Goal: Information Seeking & Learning: Check status

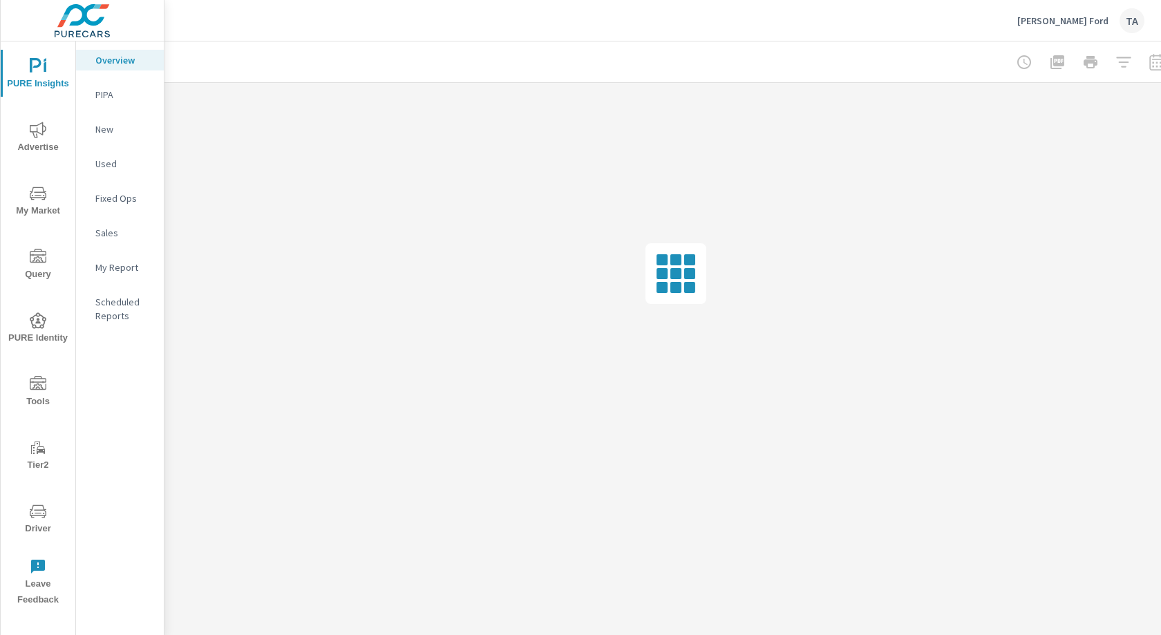
scroll to position [0, 26]
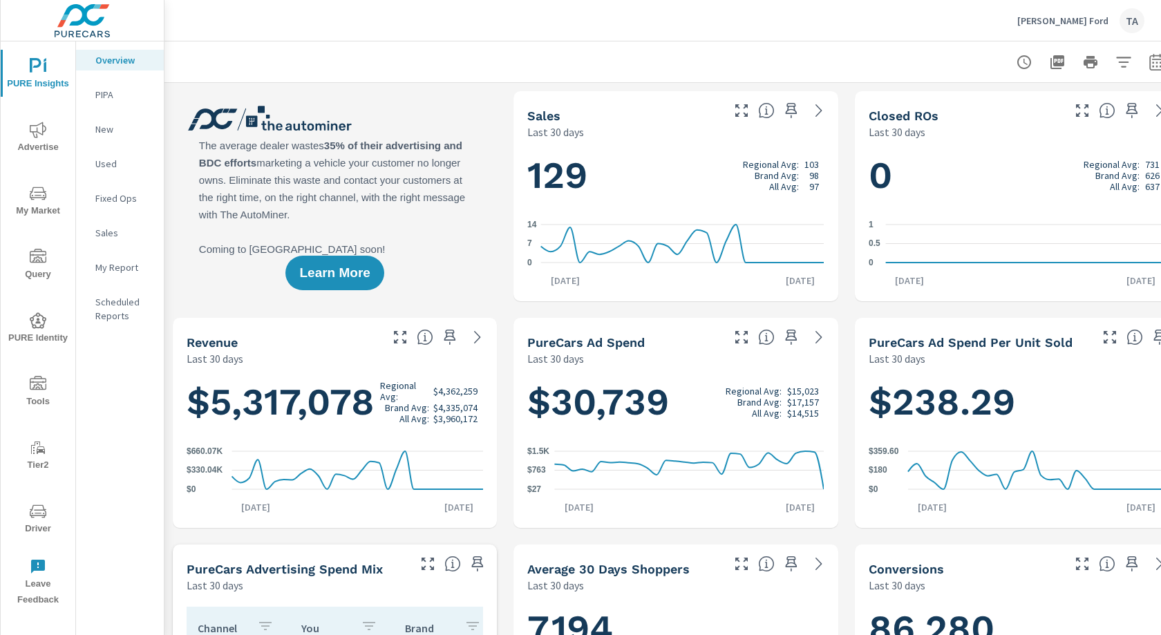
scroll to position [0, 26]
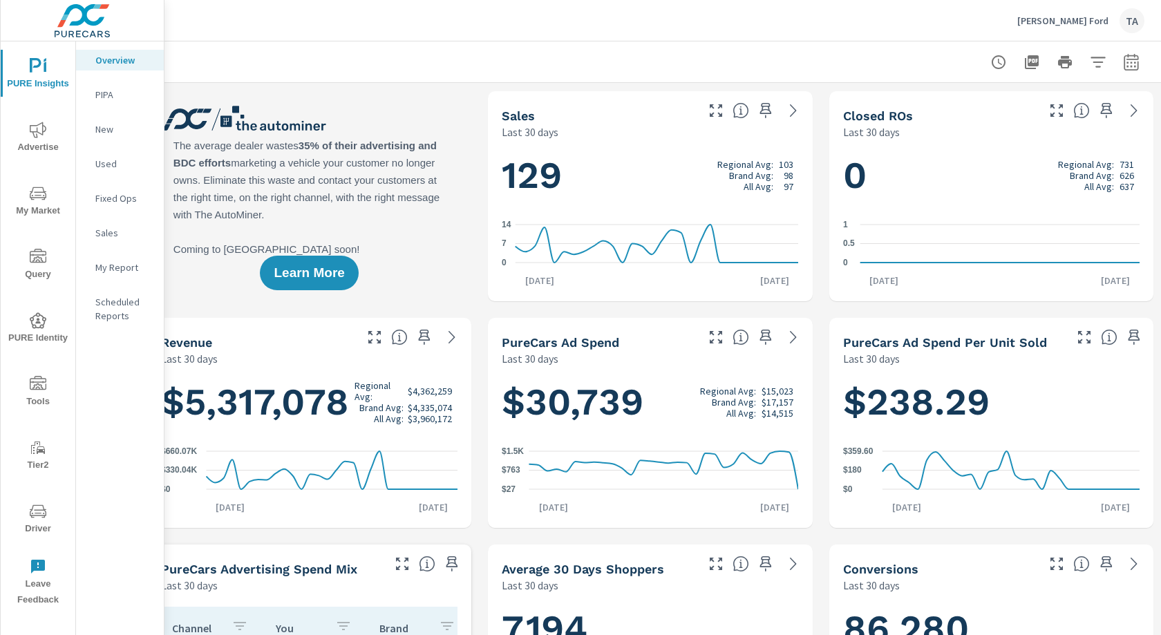
click at [1141, 68] on button "button" at bounding box center [1131, 62] width 28 height 28
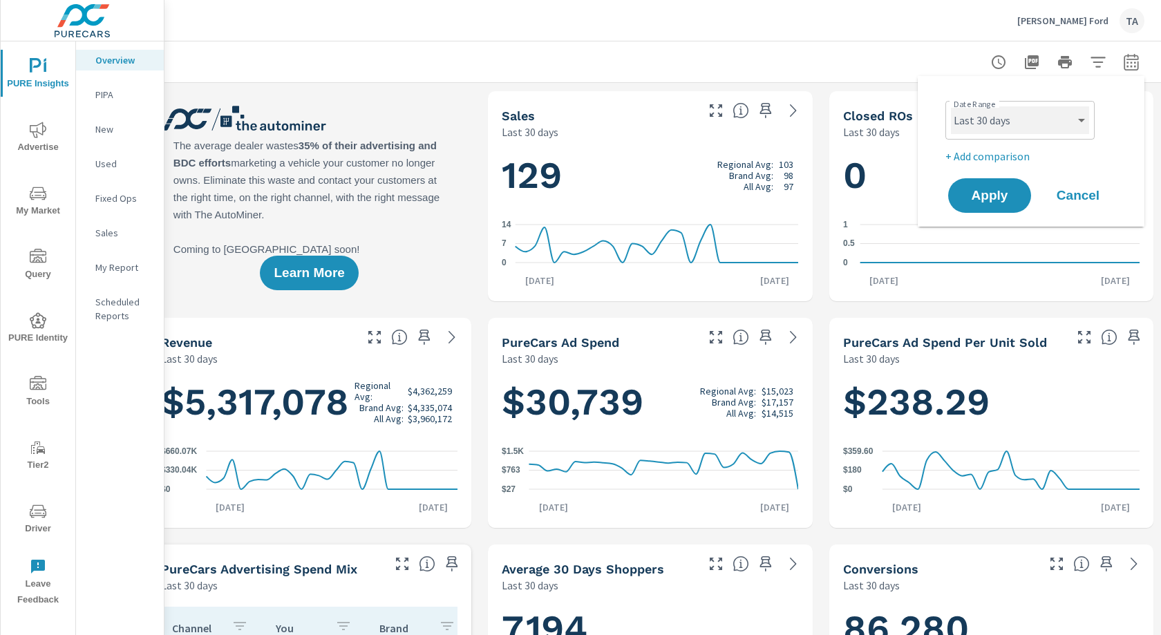
click at [1008, 127] on select "Custom [DATE] Last week Last 7 days Last 14 days Last 30 days Last 45 days Last…" at bounding box center [1020, 120] width 138 height 28
select select "Last month"
click at [951, 106] on select "Custom [DATE] Last week Last 7 days Last 14 days Last 30 days Last 45 days Last…" at bounding box center [1020, 120] width 138 height 28
click at [987, 194] on span "Apply" at bounding box center [989, 195] width 57 height 13
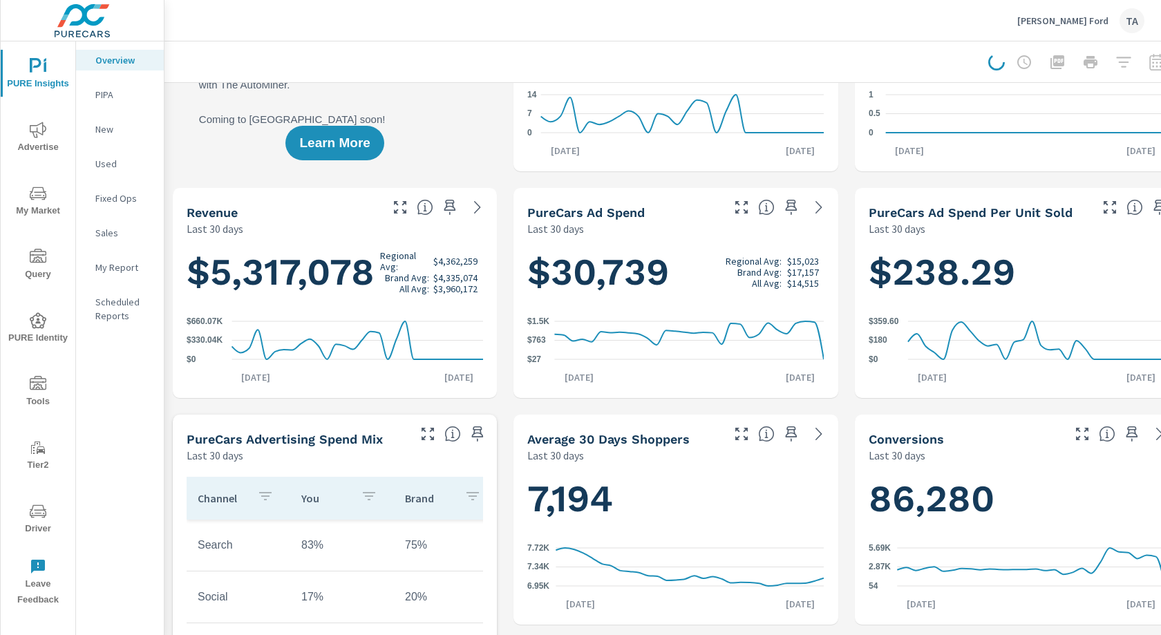
scroll to position [0, 0]
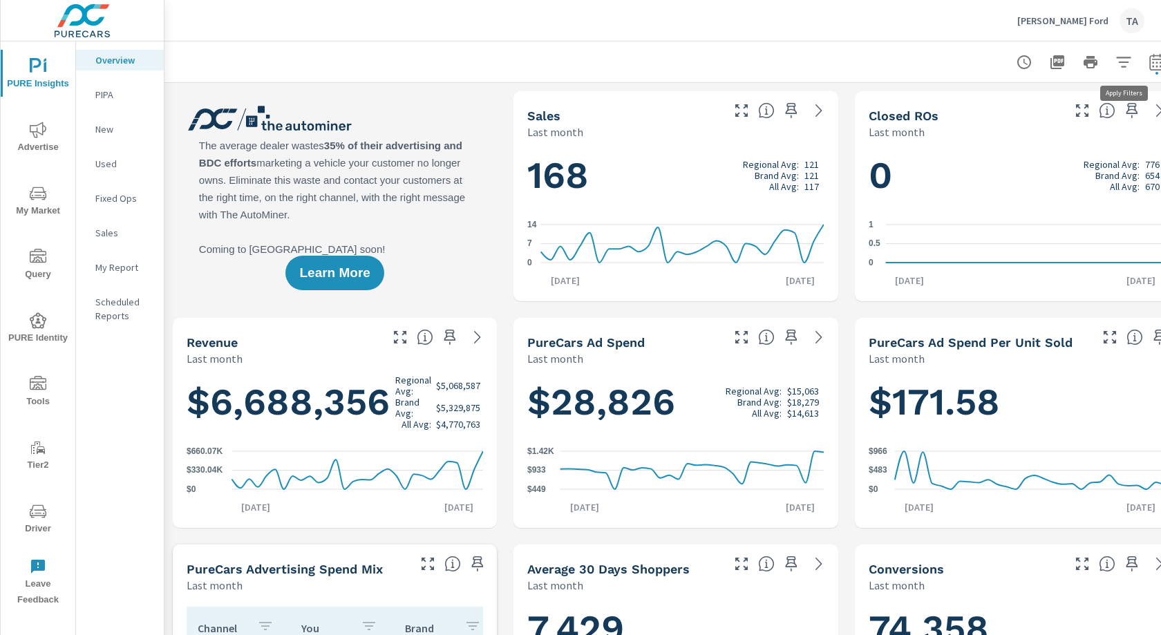
scroll to position [0, 26]
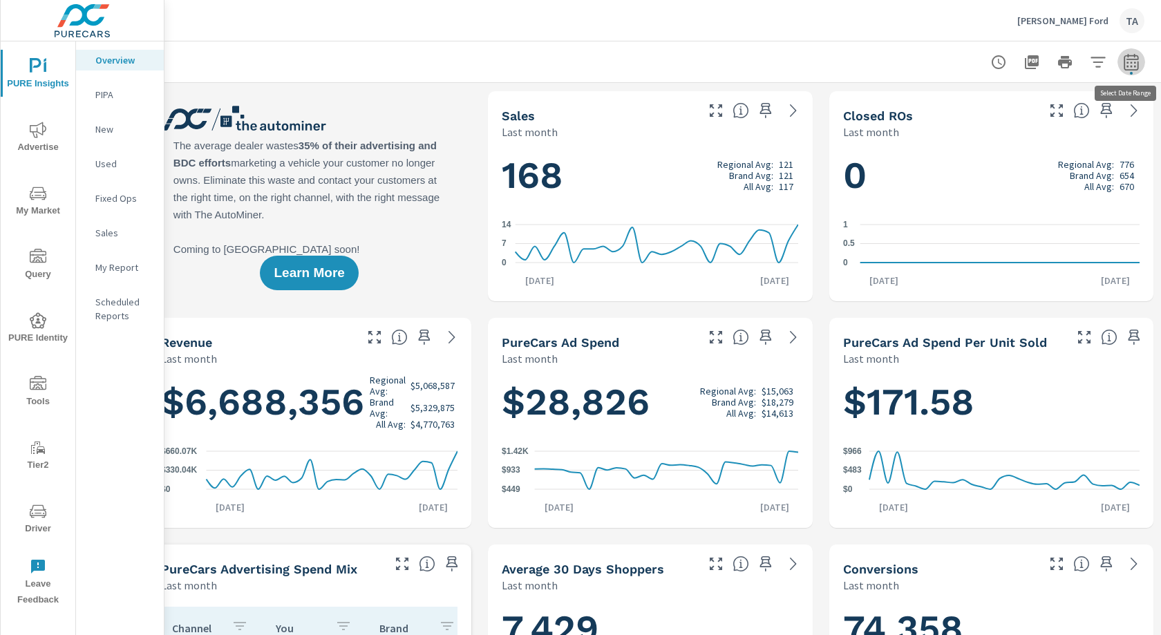
click at [1133, 63] on icon "button" at bounding box center [1130, 64] width 9 height 6
select select "Last month"
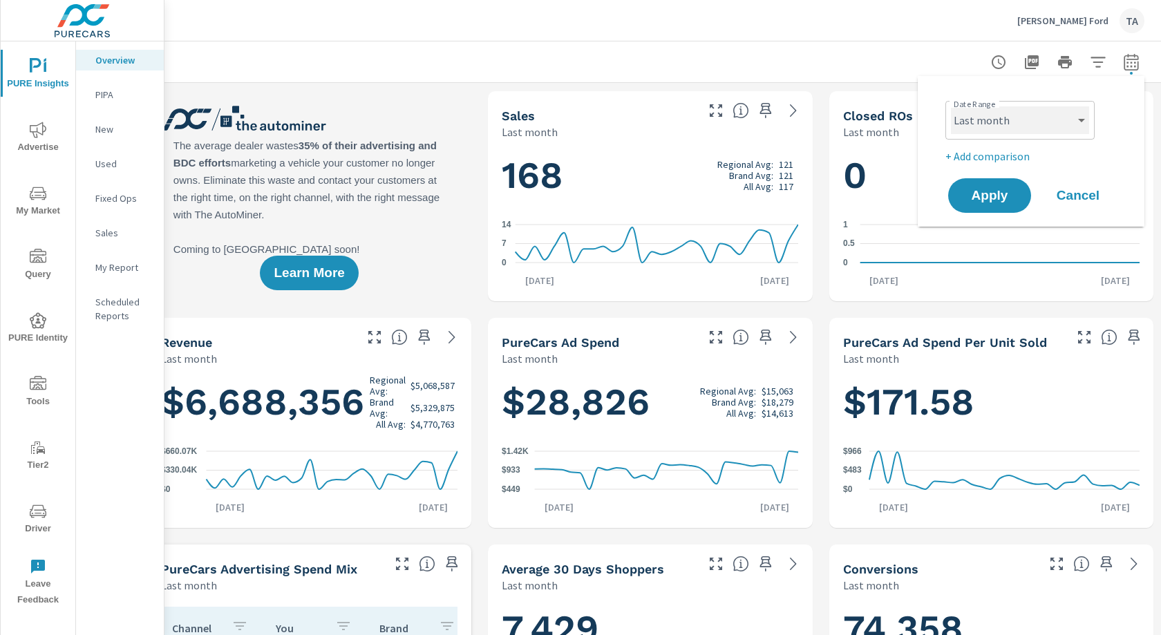
click at [1014, 124] on select "Custom [DATE] Last week Last 7 days Last 14 days Last 30 days Last 45 days Last…" at bounding box center [1020, 120] width 138 height 28
click at [1085, 61] on button "button" at bounding box center [1098, 62] width 28 height 28
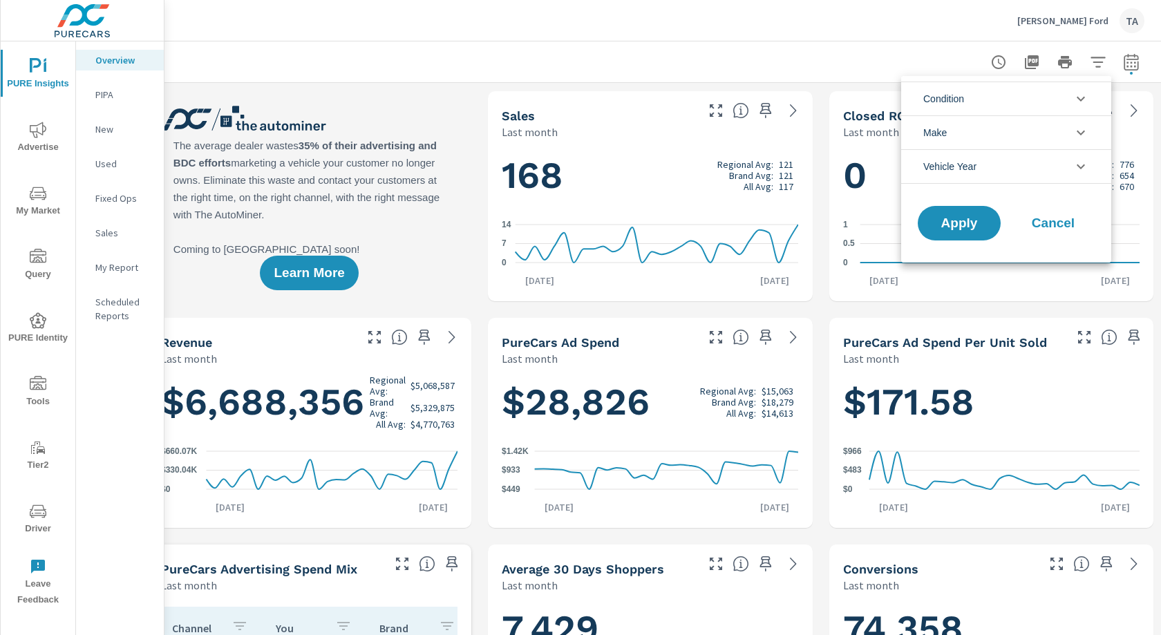
click at [991, 106] on li "Condition" at bounding box center [1006, 99] width 210 height 34
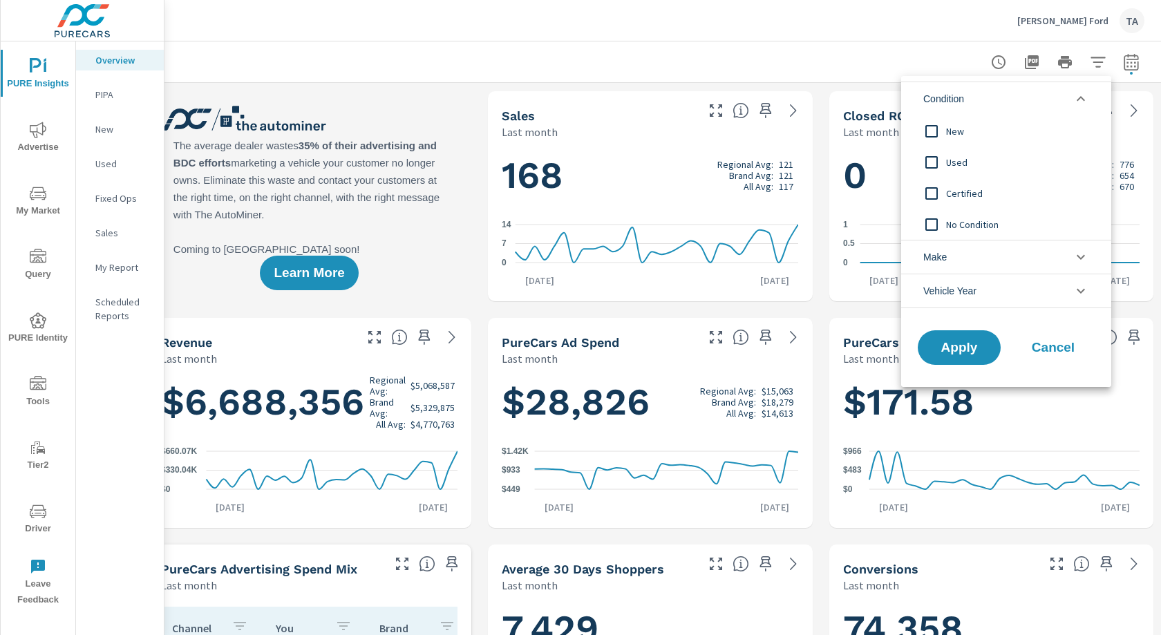
click at [1055, 347] on span "Cancel" at bounding box center [1052, 347] width 55 height 12
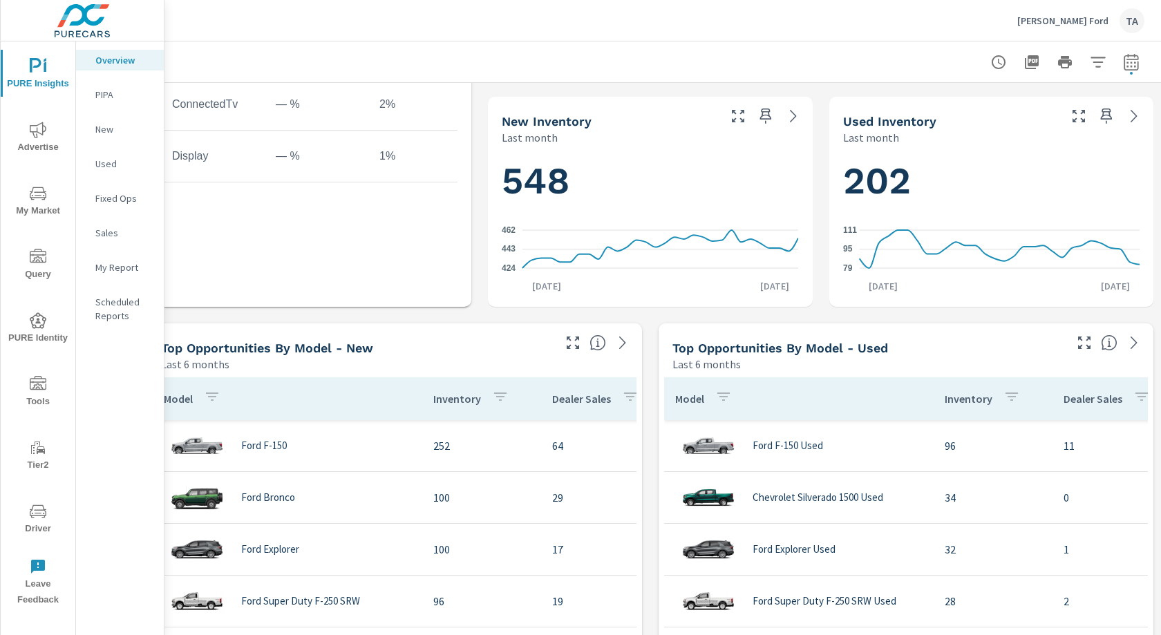
scroll to position [674, 0]
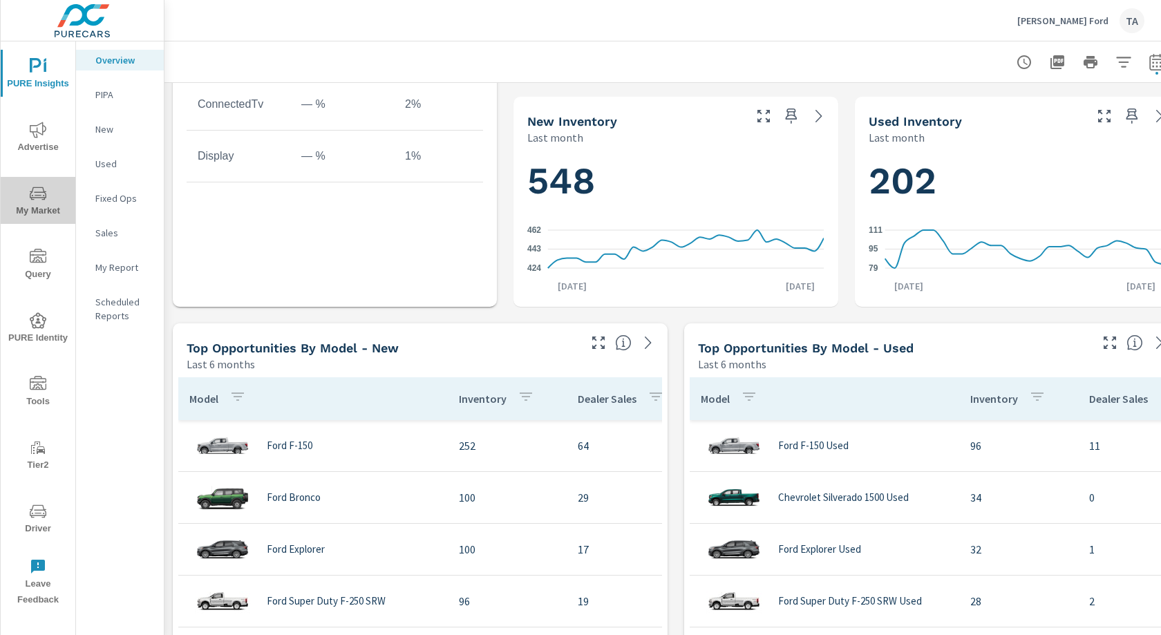
click at [26, 211] on span "My Market" at bounding box center [38, 202] width 66 height 34
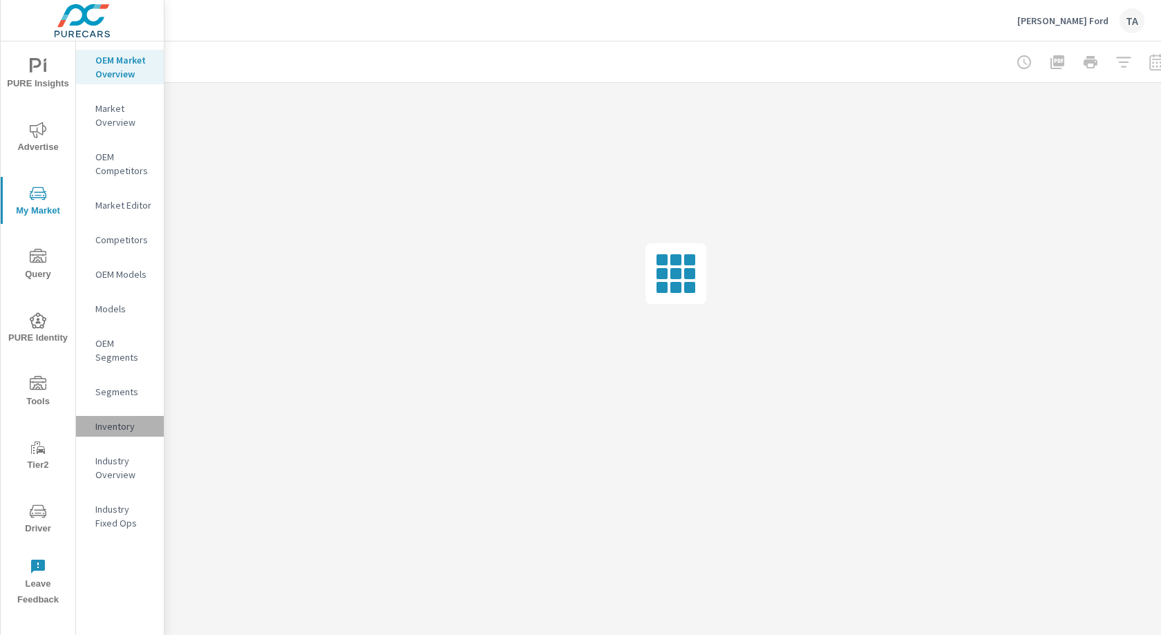
click at [113, 421] on p "Inventory" at bounding box center [123, 426] width 57 height 14
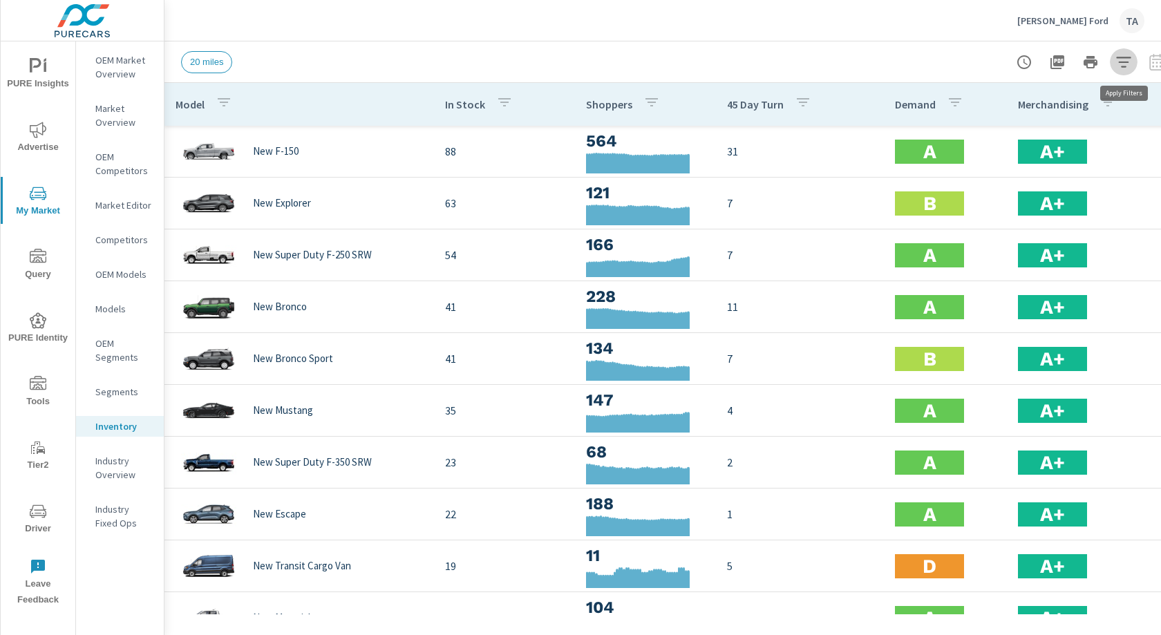
click at [1123, 53] on button "button" at bounding box center [1123, 62] width 28 height 28
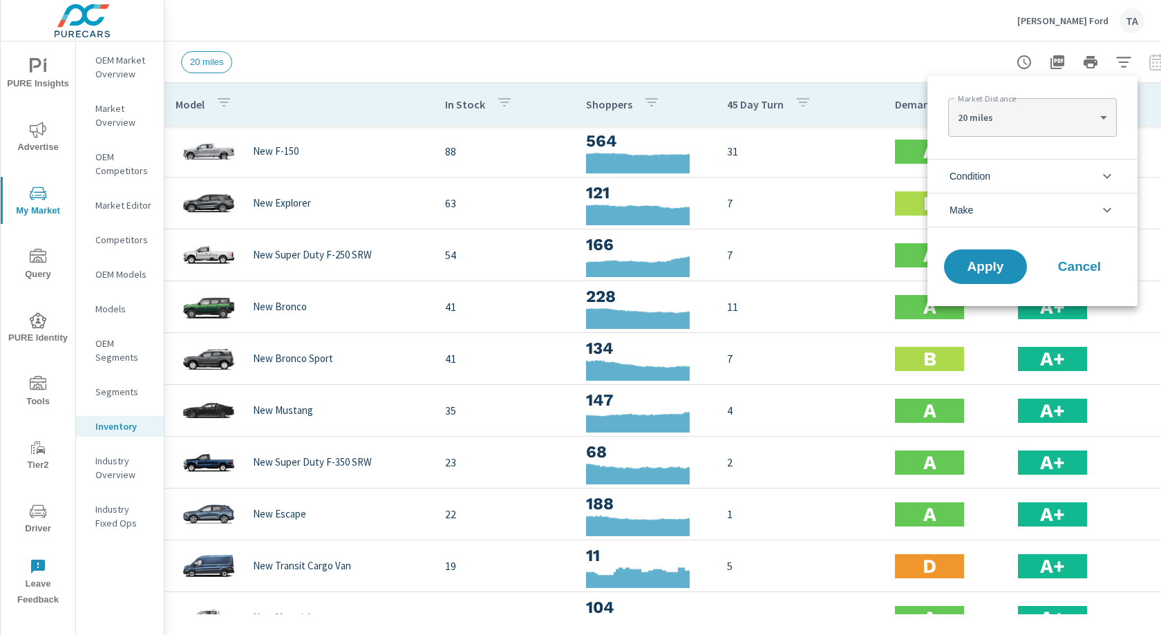
click at [999, 172] on li "Condition" at bounding box center [1032, 176] width 210 height 34
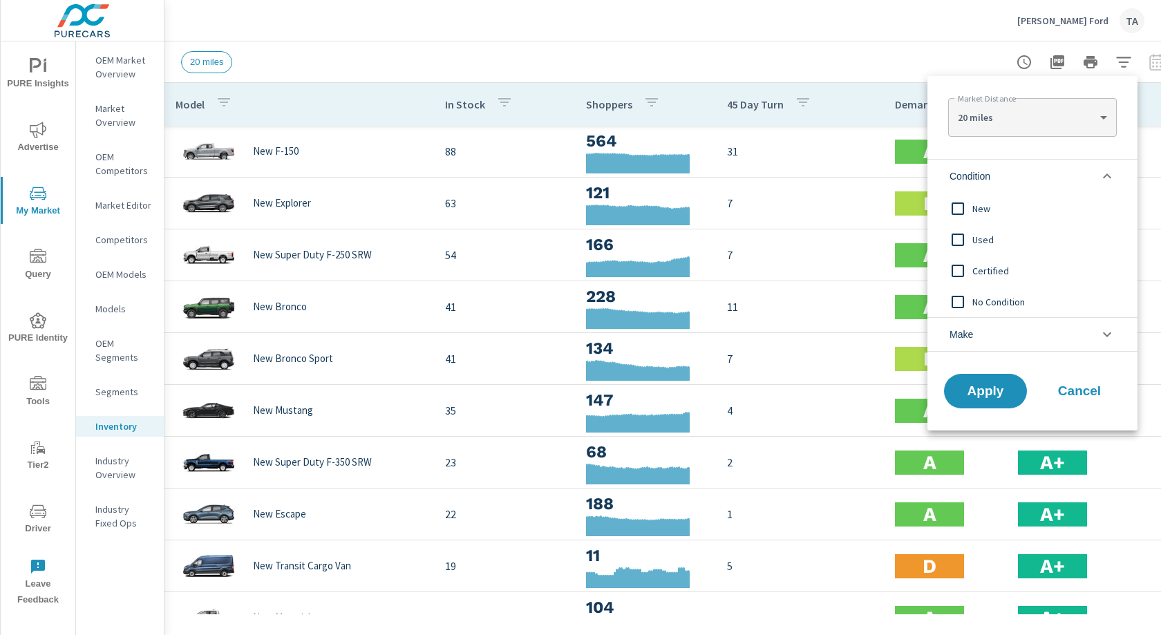
click at [974, 203] on span "New" at bounding box center [1047, 208] width 151 height 17
click at [999, 381] on button "Apply" at bounding box center [985, 391] width 86 height 36
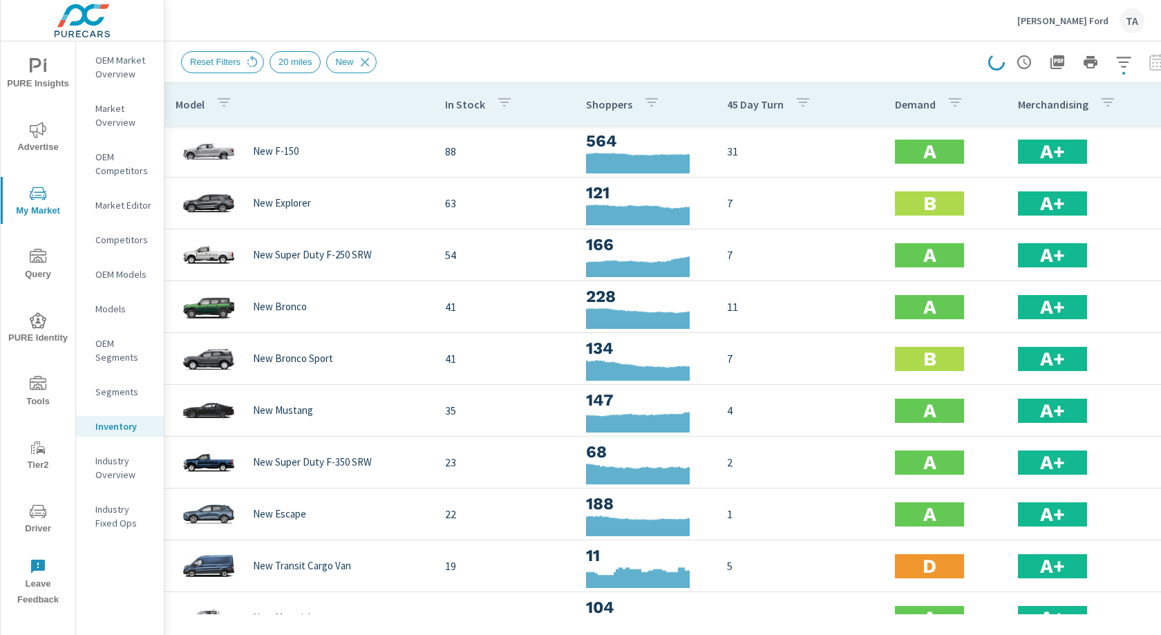
click at [902, 106] on p "Demand" at bounding box center [915, 104] width 41 height 14
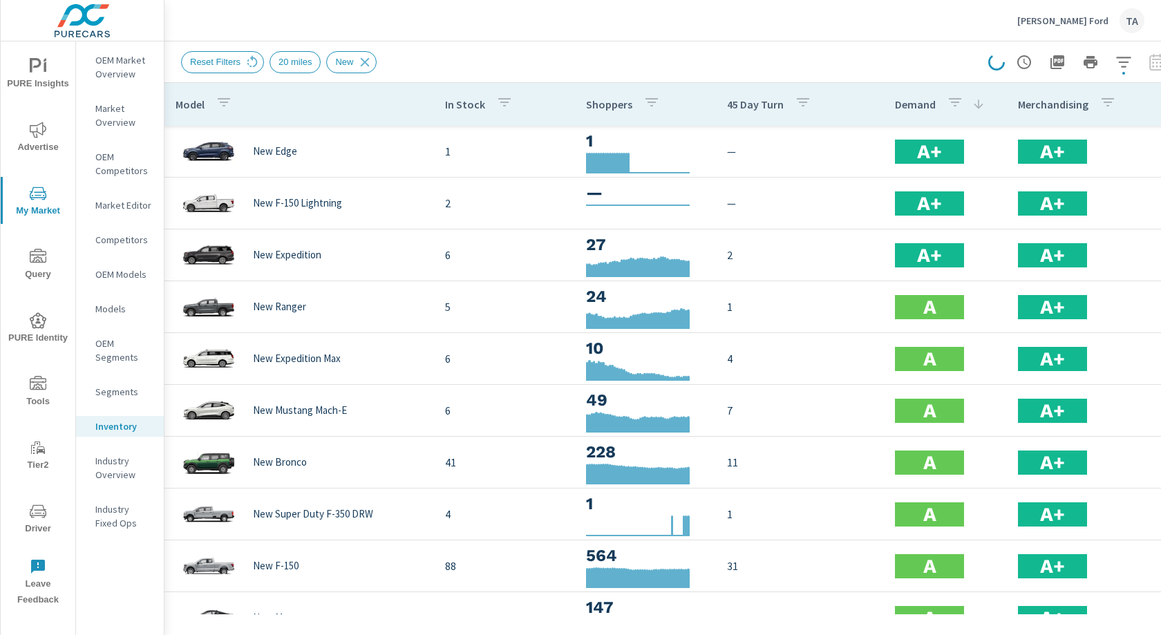
click at [902, 106] on p "Demand" at bounding box center [915, 104] width 41 height 14
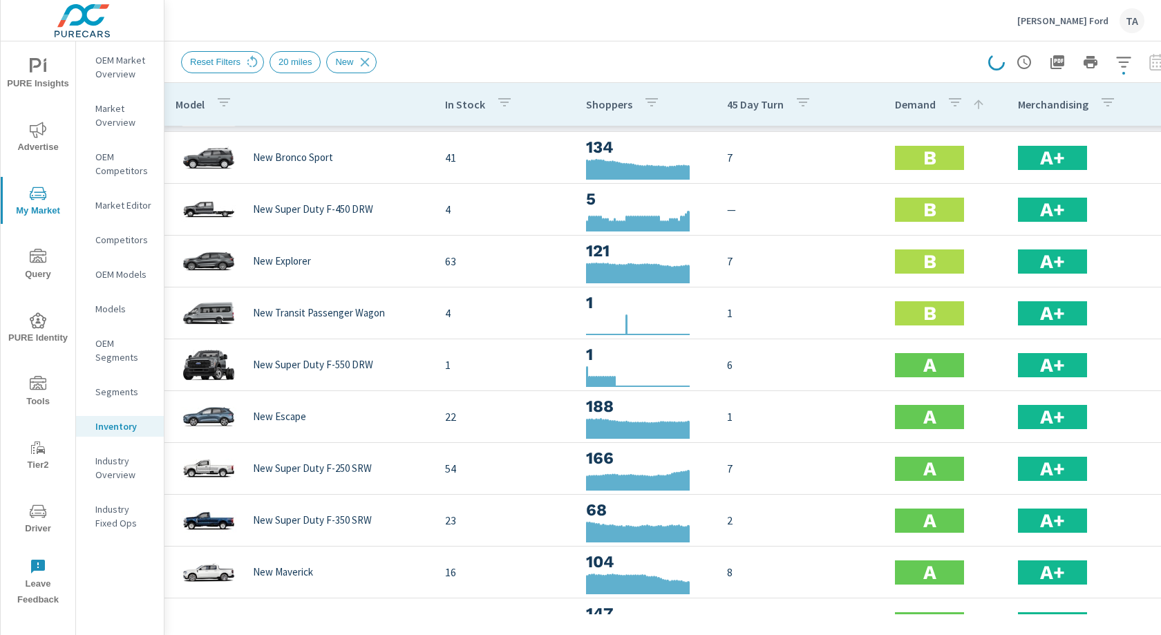
scroll to position [111, 0]
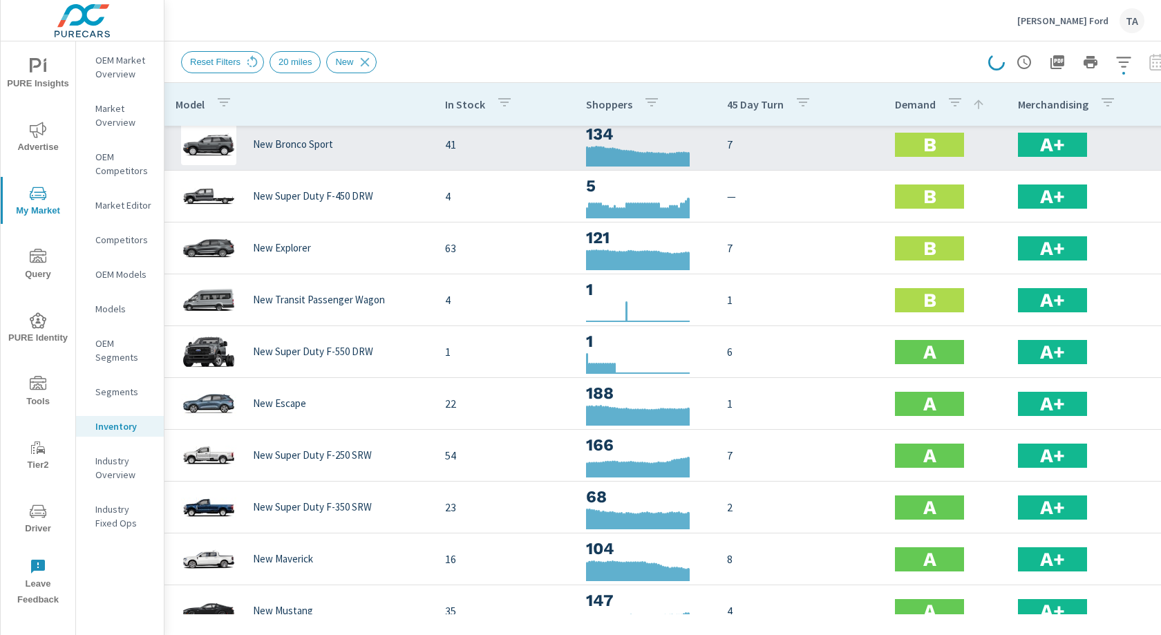
scroll to position [111, 0]
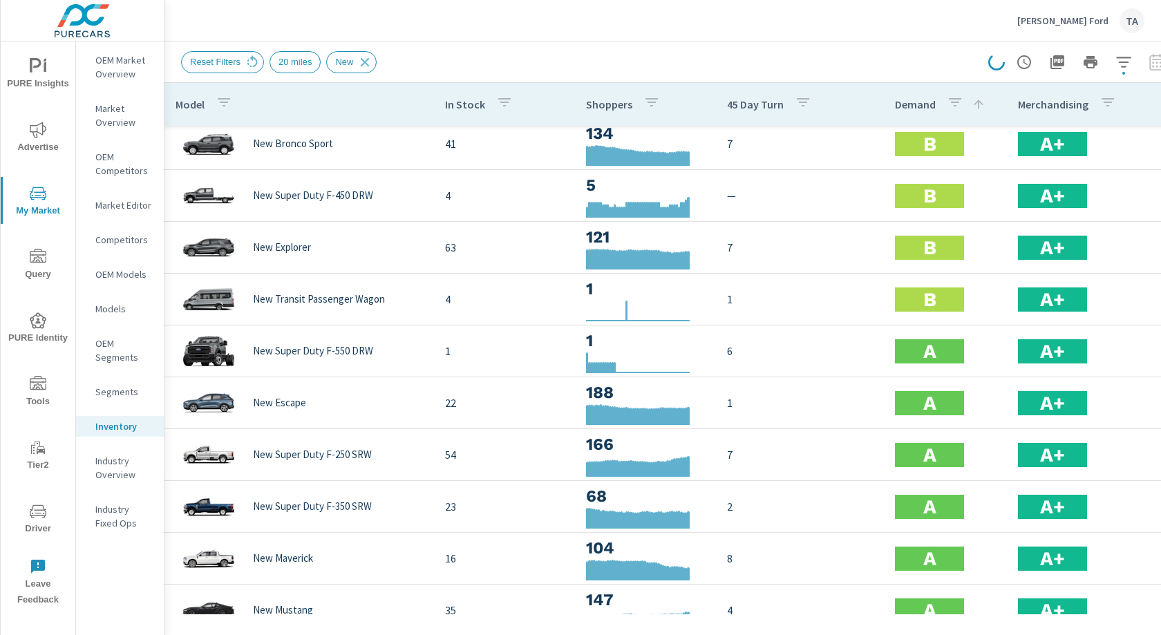
click at [912, 109] on p "Demand" at bounding box center [915, 104] width 41 height 14
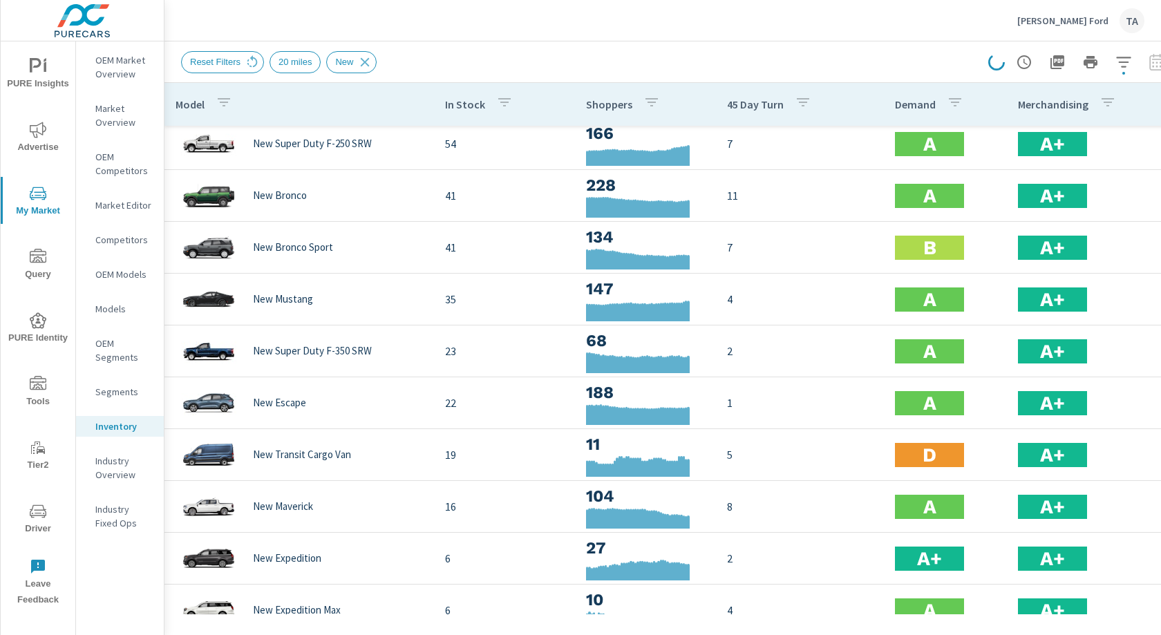
click at [912, 108] on p "Demand" at bounding box center [915, 104] width 41 height 14
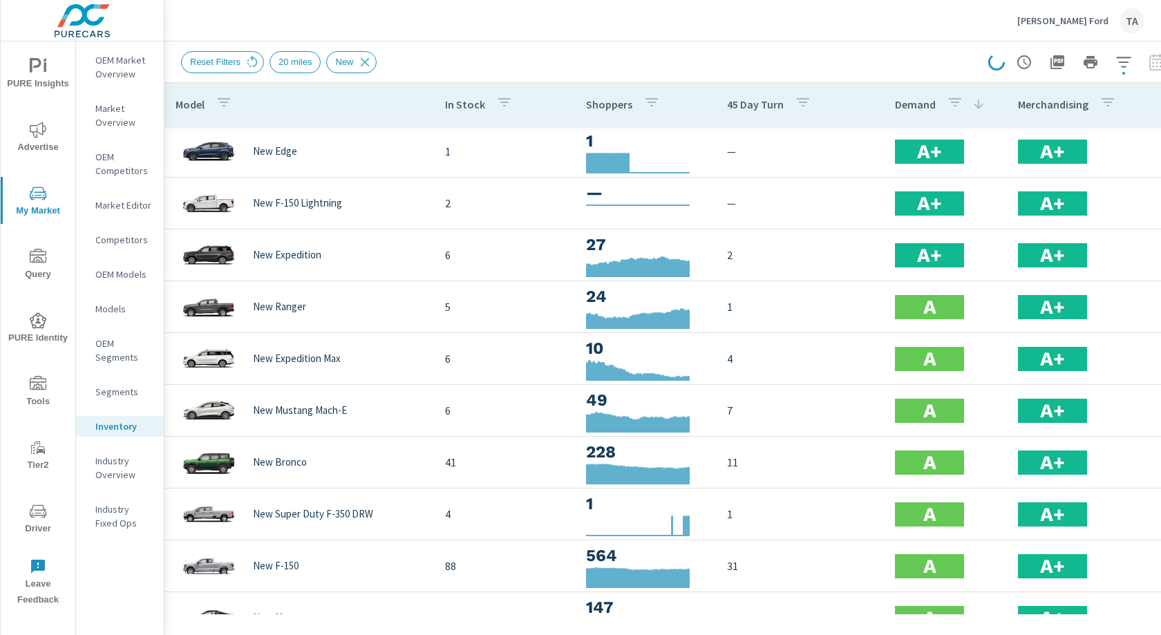
click at [30, 71] on icon "nav menu" at bounding box center [36, 65] width 12 height 15
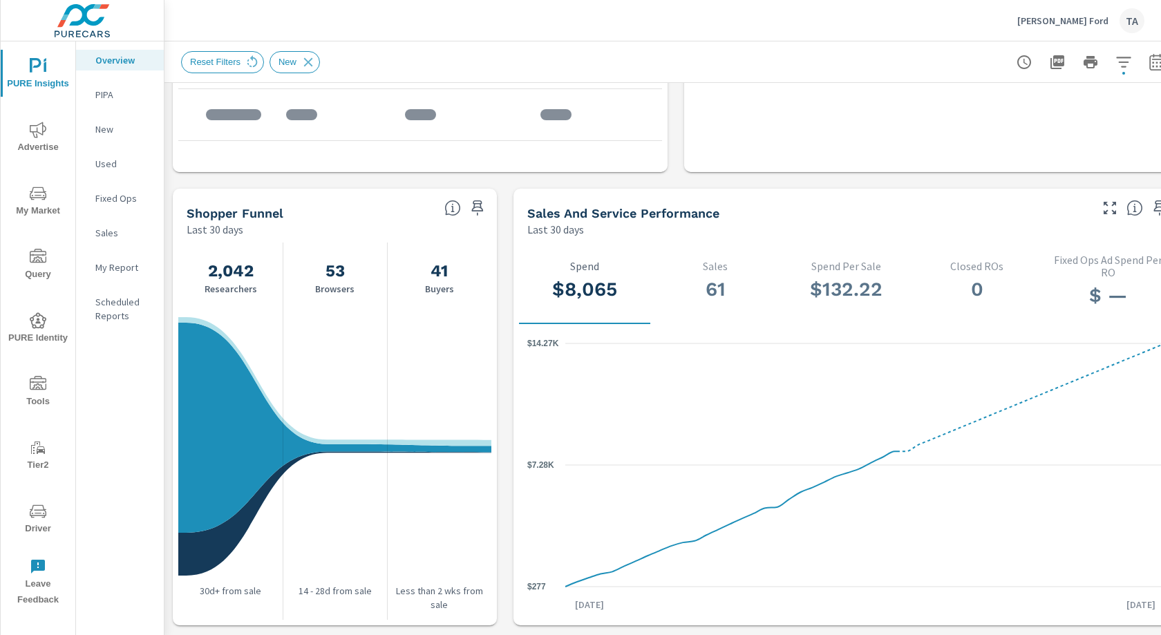
scroll to position [1290, 0]
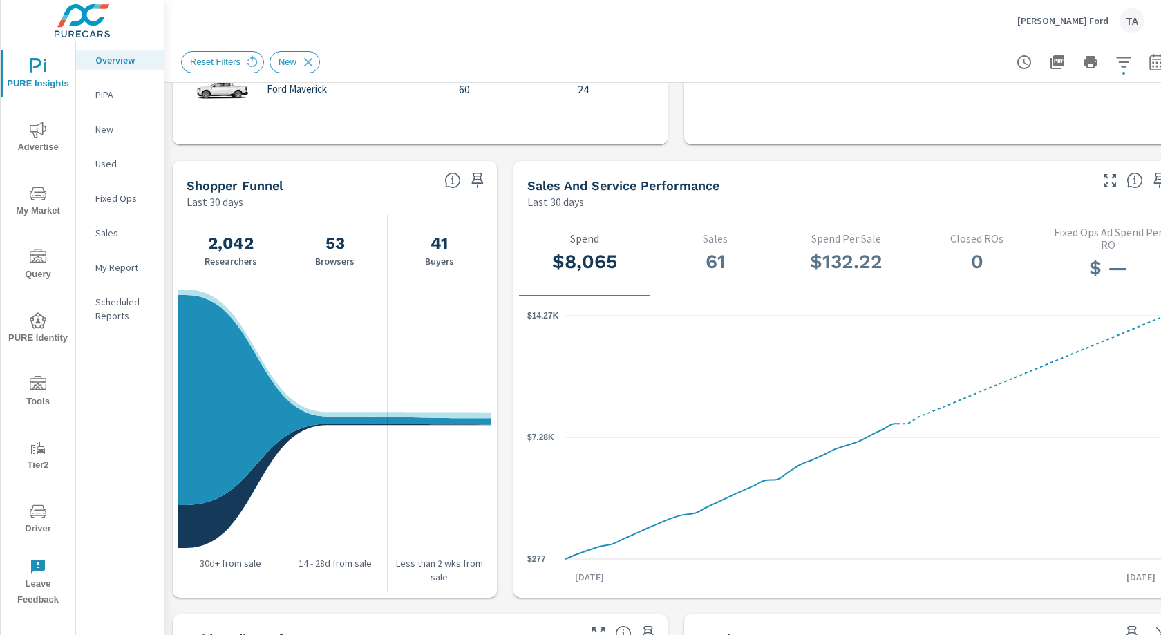
click at [39, 135] on icon "nav menu" at bounding box center [38, 130] width 17 height 17
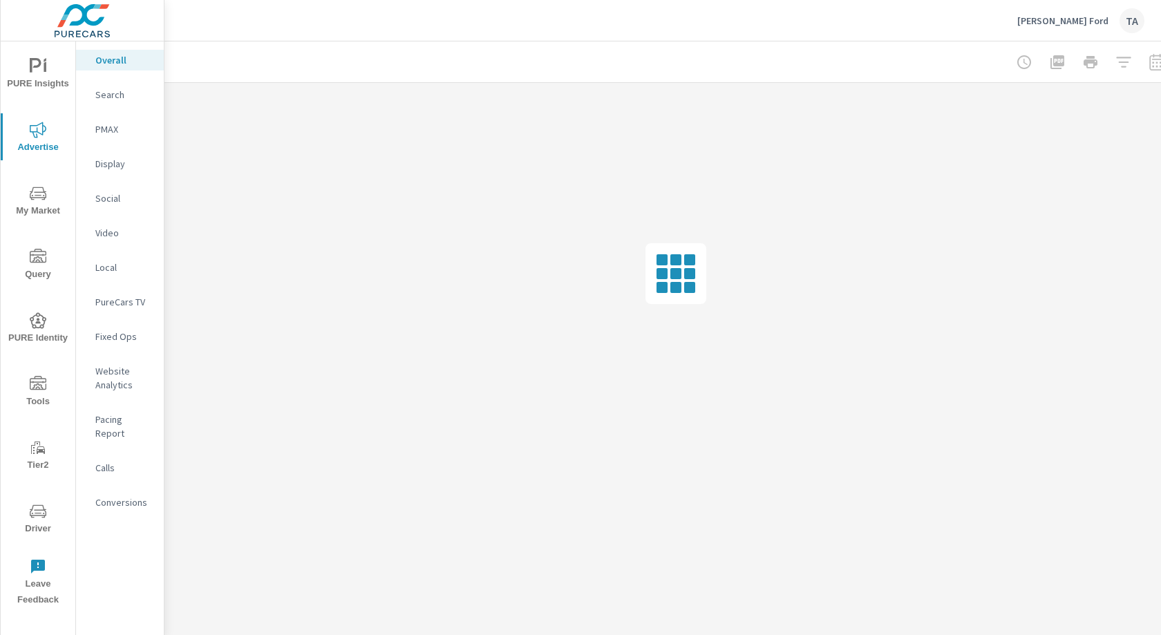
click at [136, 58] on p "Overall" at bounding box center [123, 60] width 57 height 14
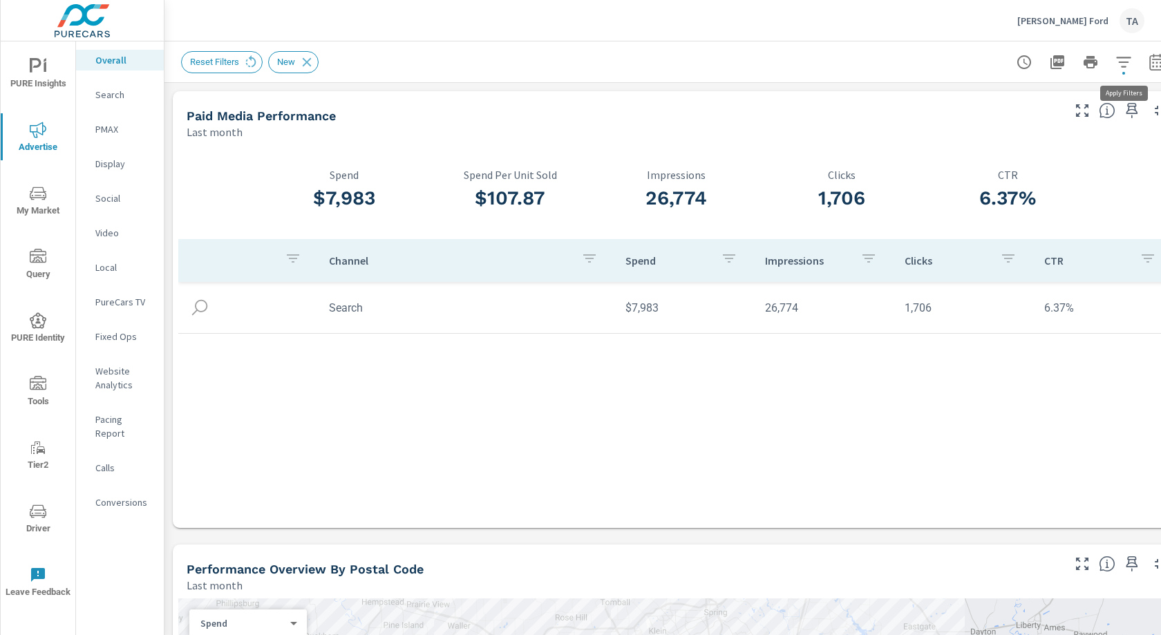
click at [1120, 68] on icon "button" at bounding box center [1123, 62] width 17 height 17
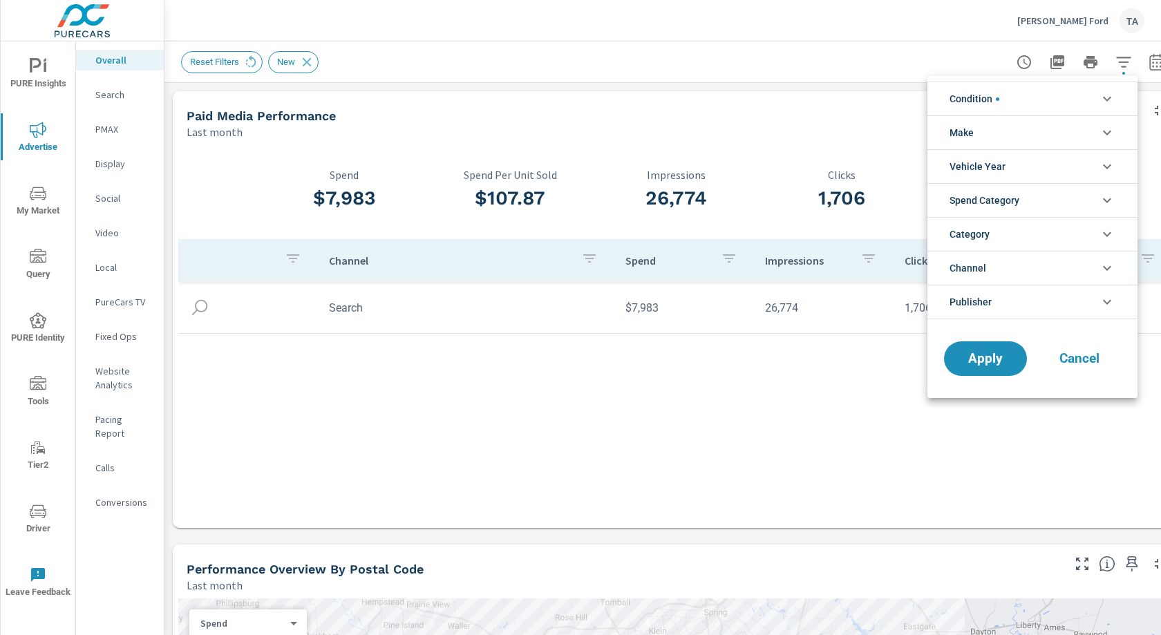
click at [1011, 99] on li "Condition" at bounding box center [1032, 99] width 210 height 34
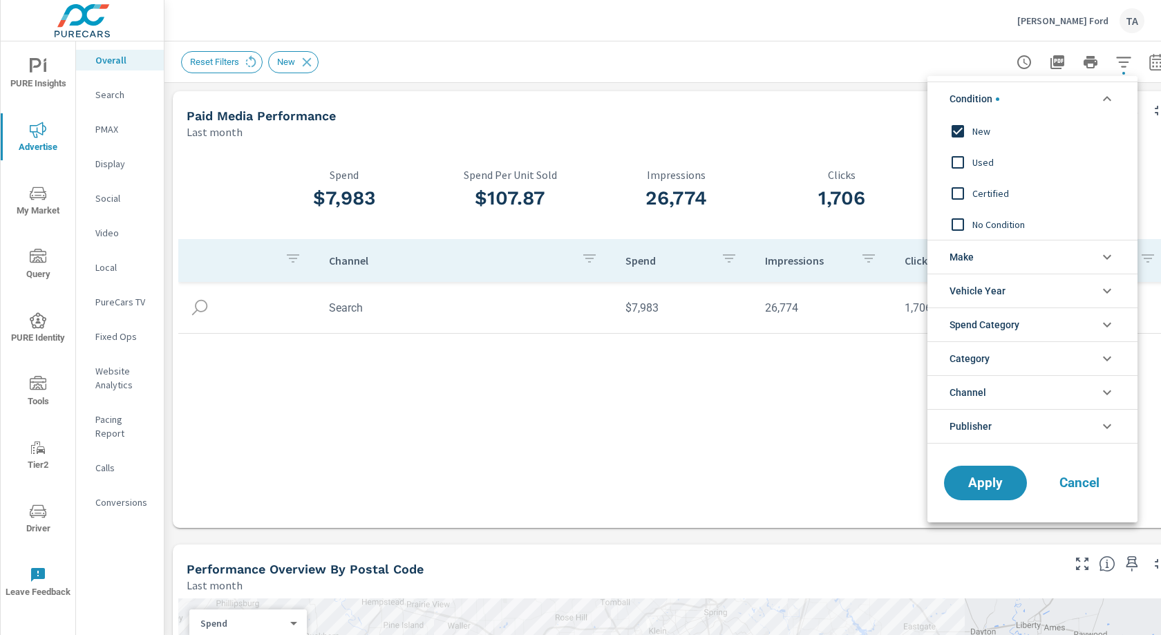
click at [956, 133] on input "filter options" at bounding box center [957, 131] width 29 height 29
click at [1000, 352] on li "Category" at bounding box center [1032, 358] width 210 height 34
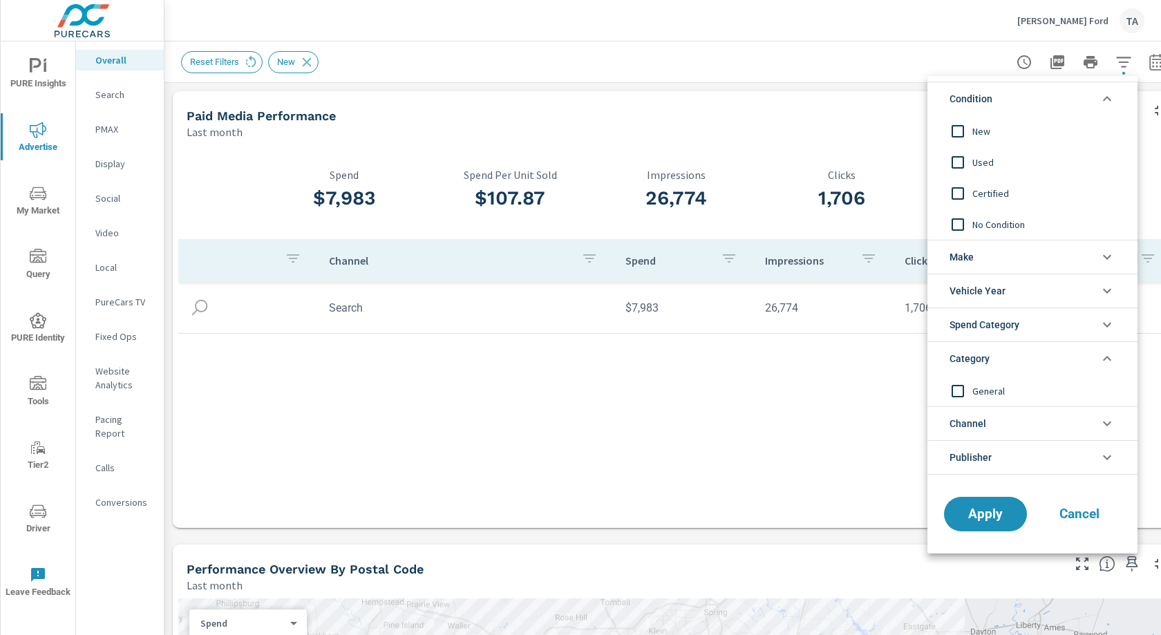
click at [999, 355] on li "Category" at bounding box center [1032, 358] width 210 height 34
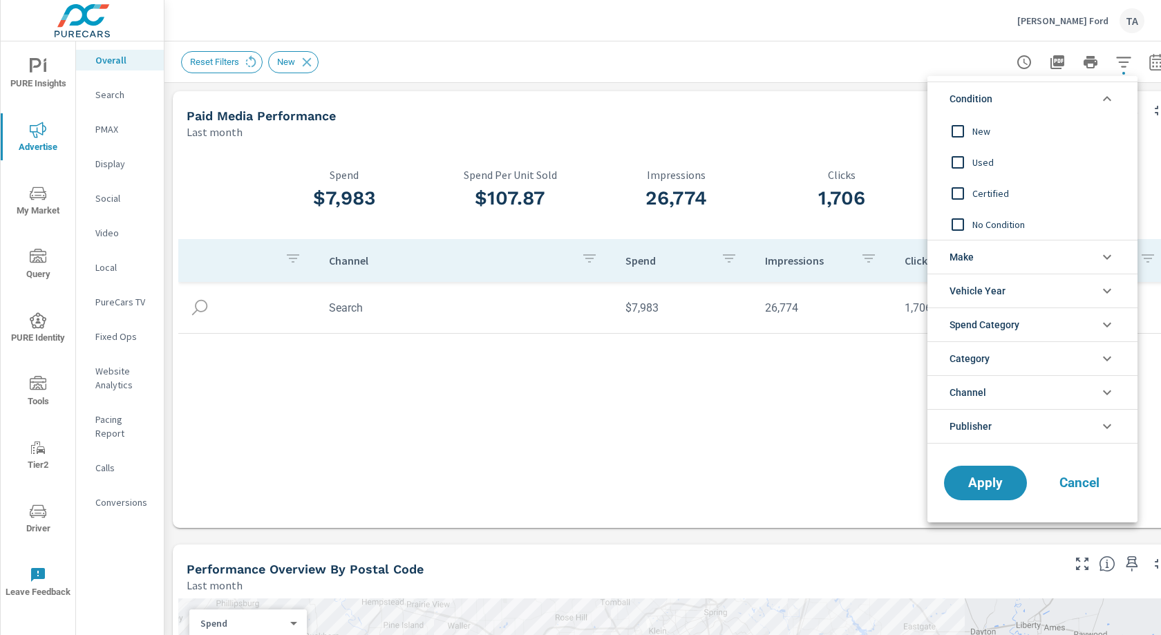
click at [995, 394] on li "Channel" at bounding box center [1032, 392] width 210 height 34
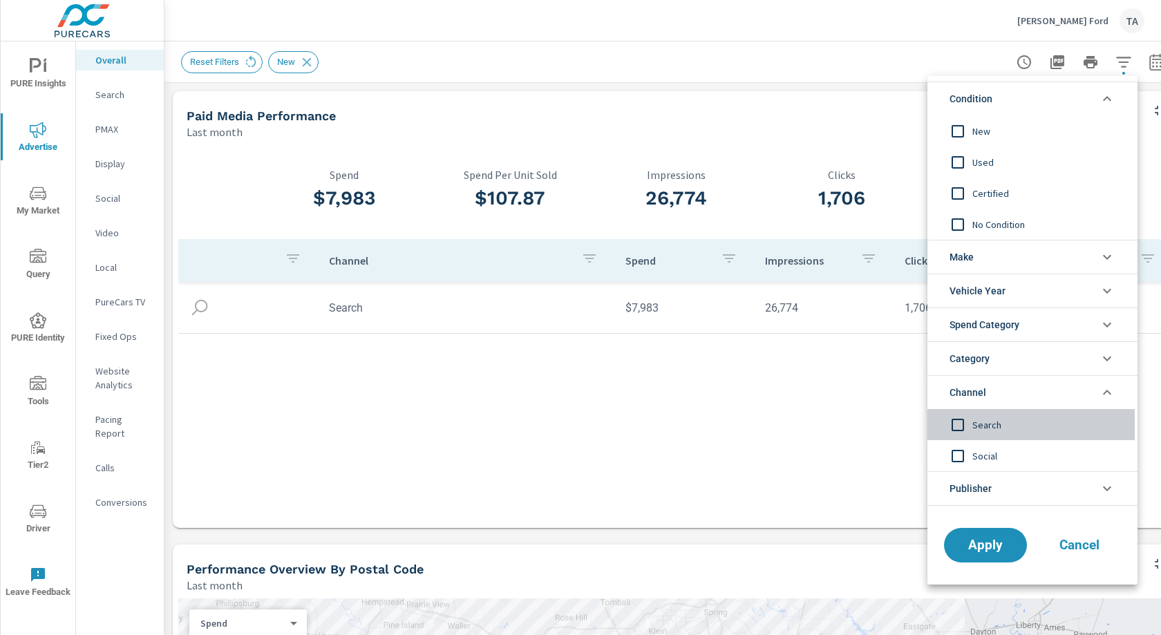
click at [960, 421] on input "filter options" at bounding box center [957, 424] width 29 height 29
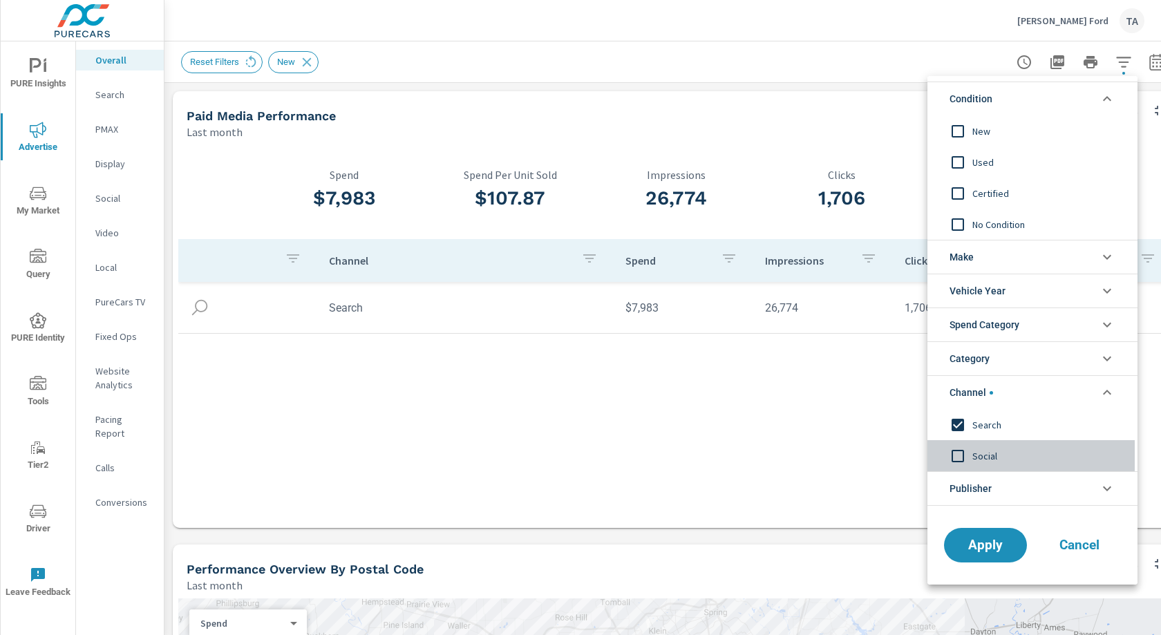
click at [961, 460] on input "filter options" at bounding box center [957, 455] width 29 height 29
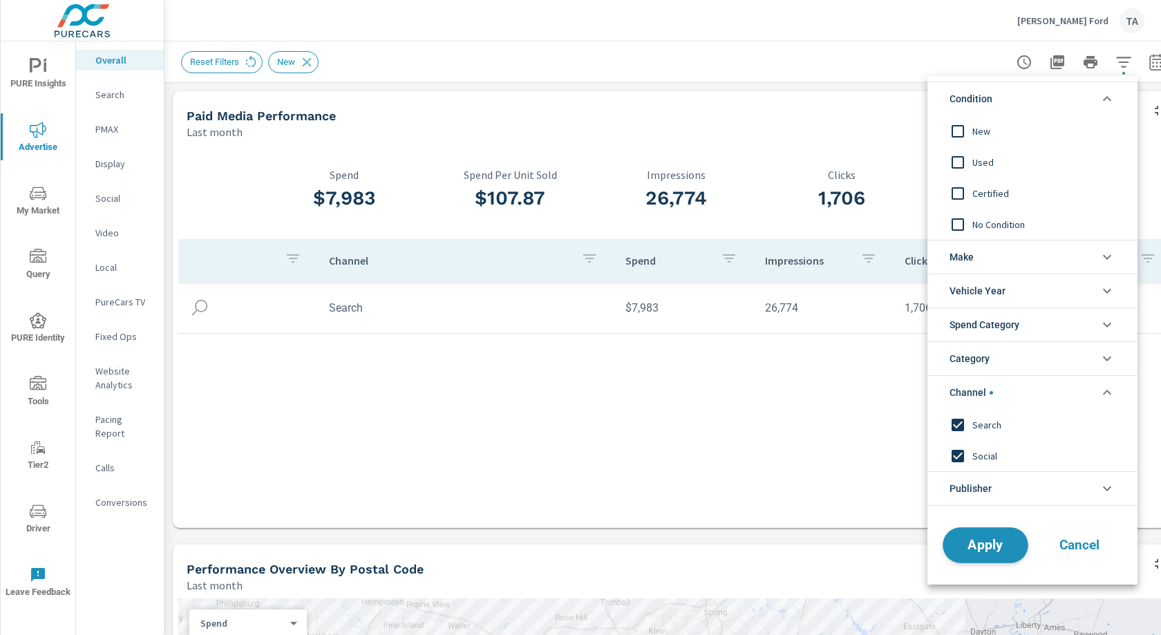
click at [995, 542] on span "Apply" at bounding box center [985, 545] width 57 height 13
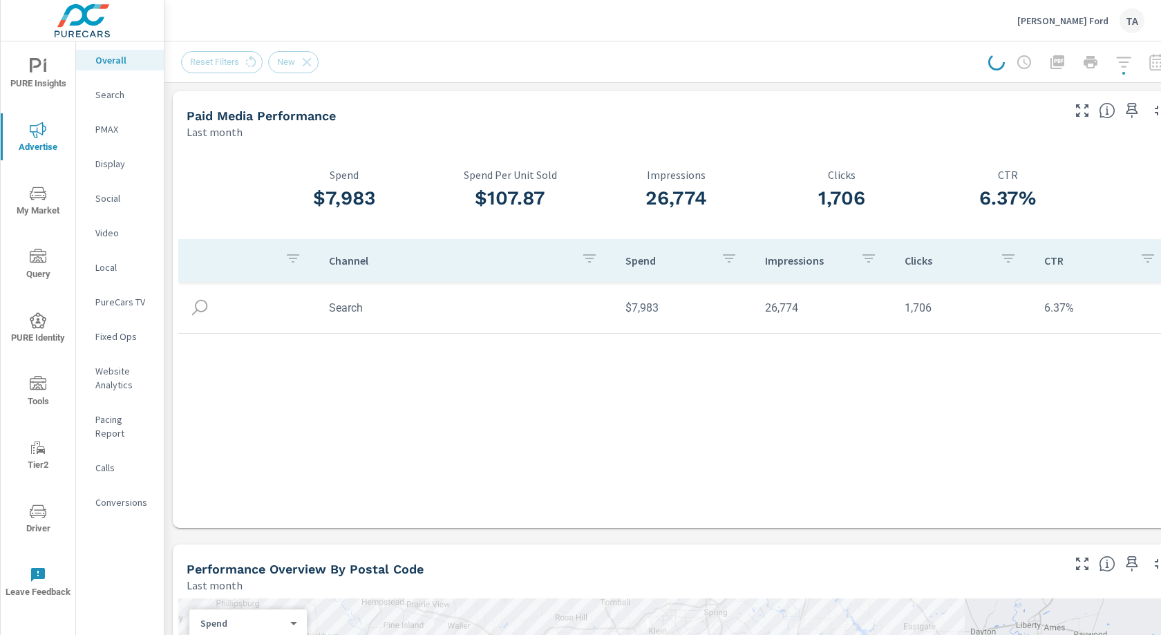
click at [467, 124] on div "Last month" at bounding box center [623, 132] width 873 height 17
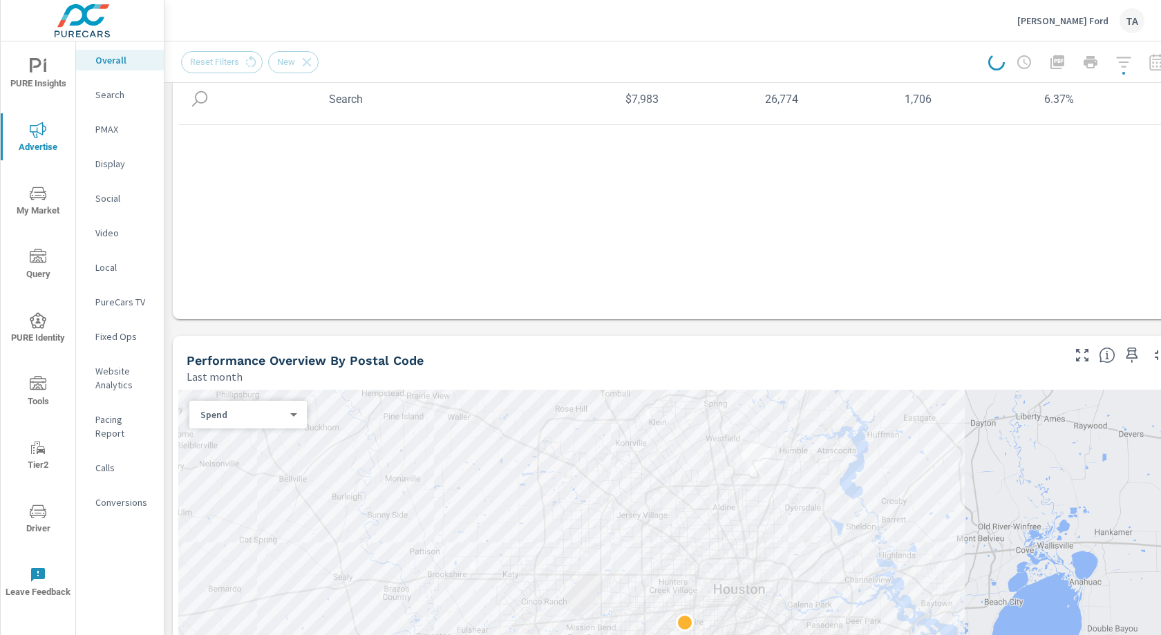
scroll to position [231, 0]
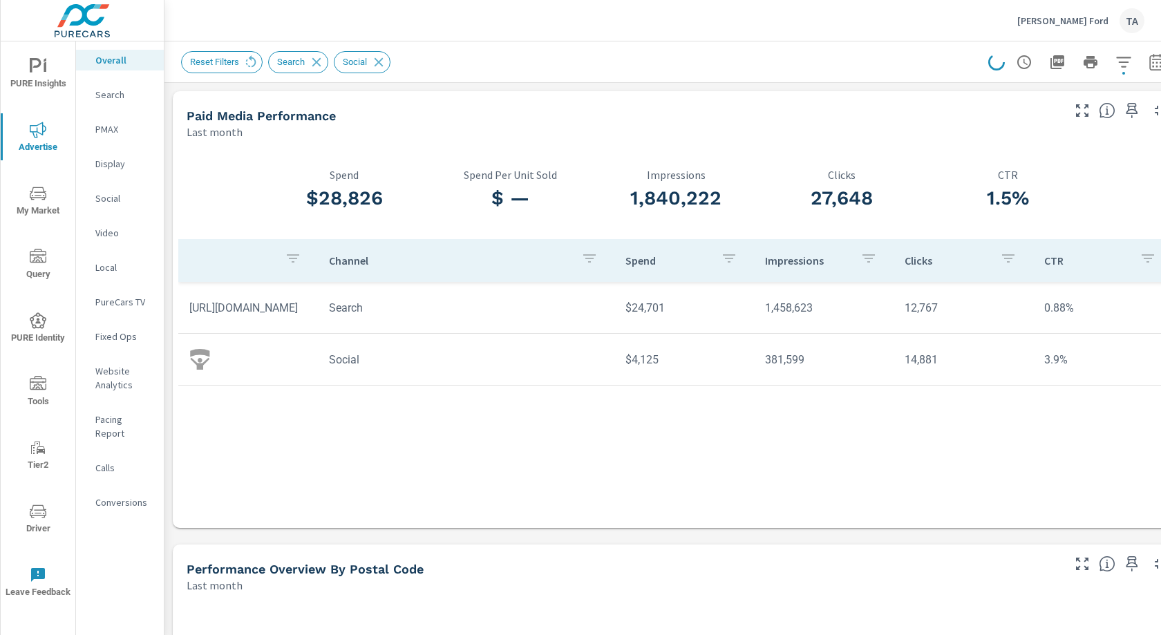
click at [346, 261] on p "Channel" at bounding box center [449, 261] width 241 height 14
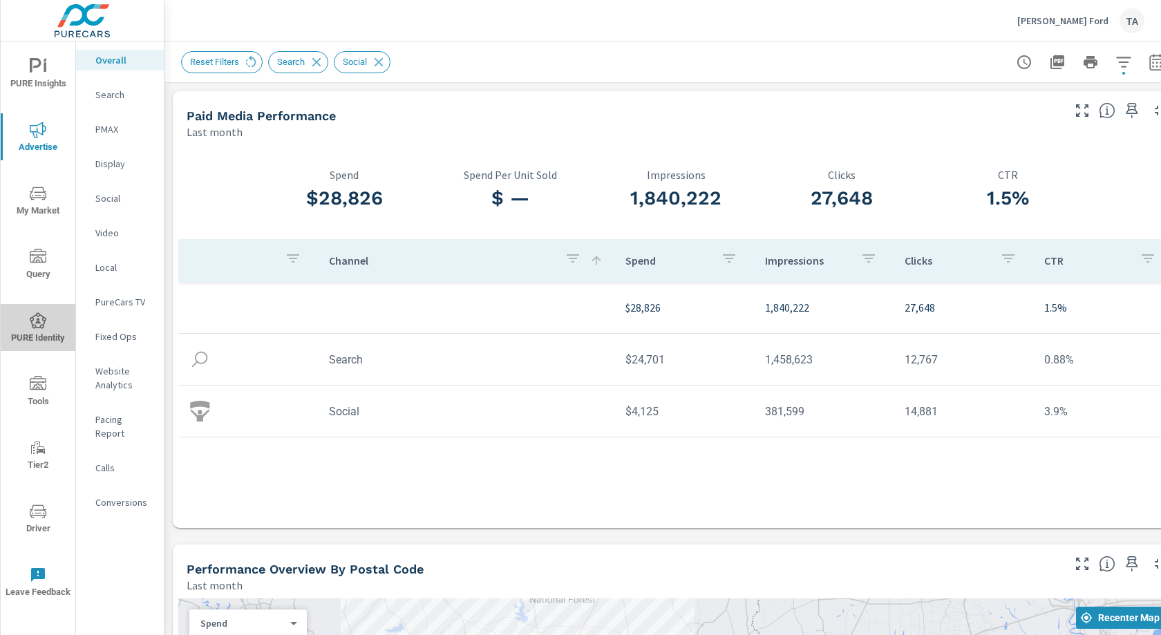
click at [55, 315] on span "PURE Identity" at bounding box center [38, 329] width 66 height 34
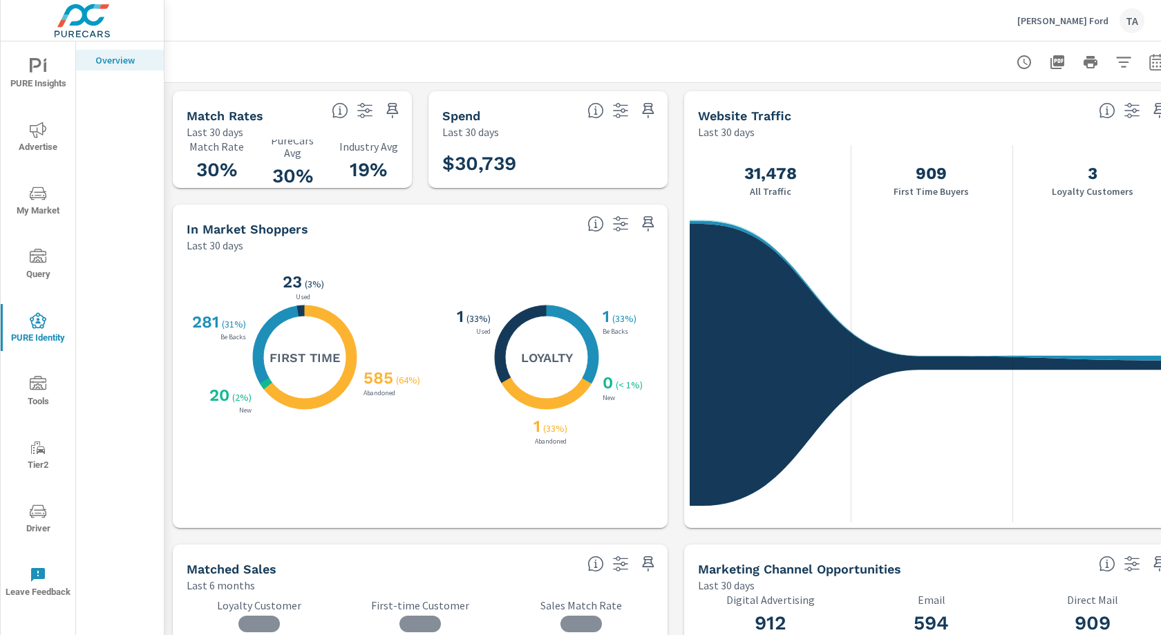
click at [1117, 60] on icon "button" at bounding box center [1123, 62] width 17 height 17
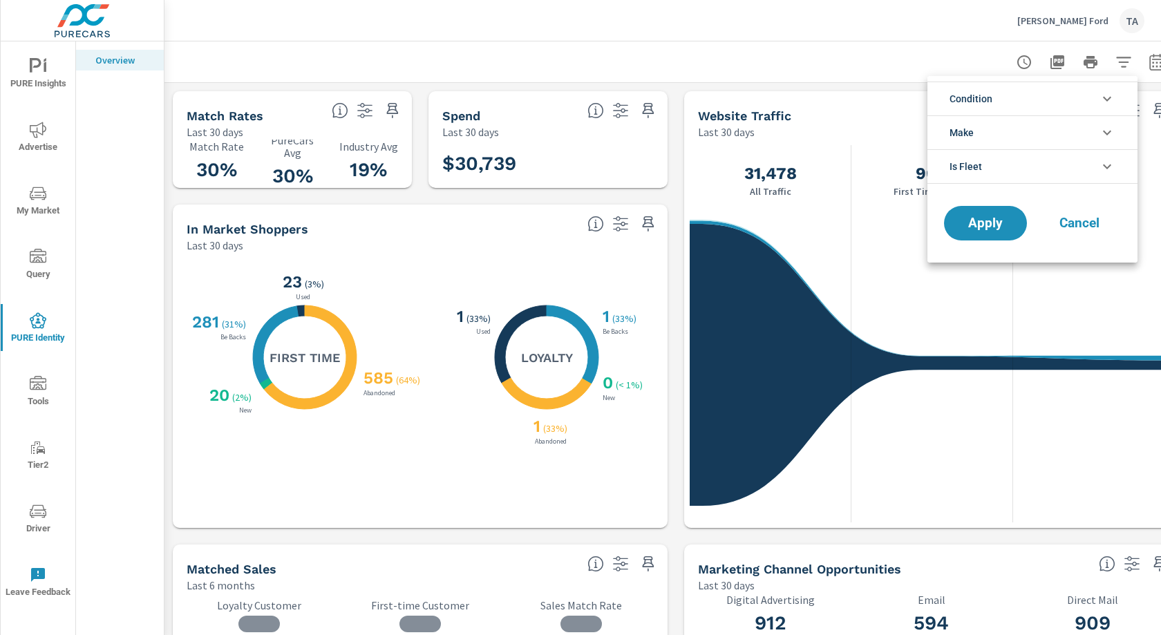
click at [977, 124] on li "Make" at bounding box center [1032, 132] width 210 height 34
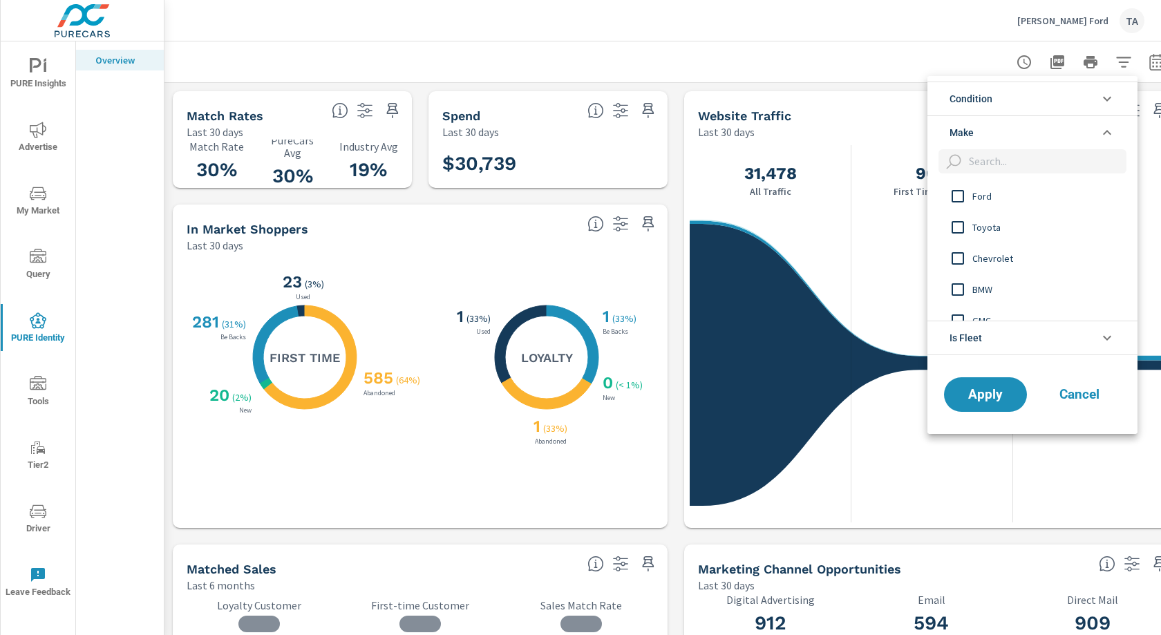
click at [984, 99] on span "Condition" at bounding box center [970, 98] width 43 height 33
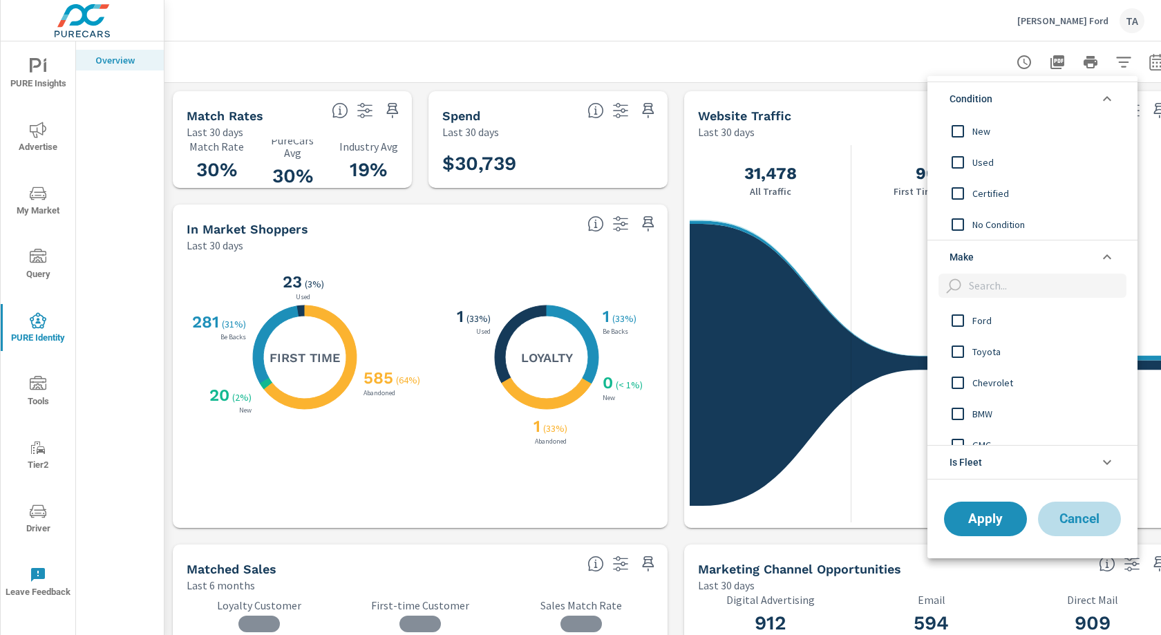
click at [1089, 519] on span "Cancel" at bounding box center [1078, 519] width 55 height 12
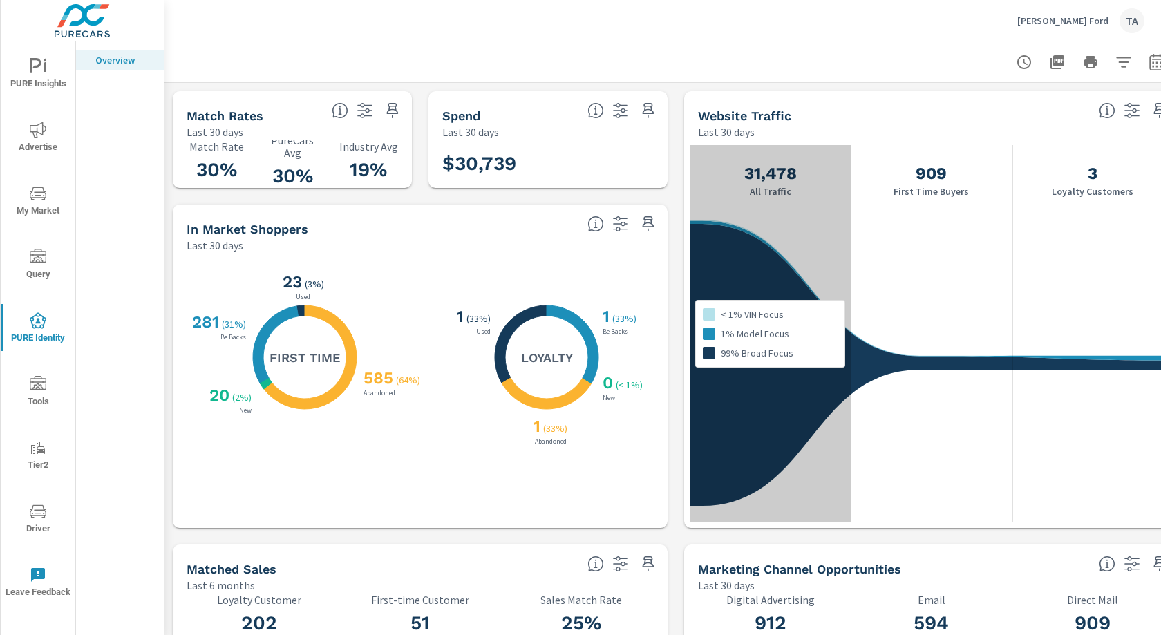
scroll to position [0, 26]
